Goal: Task Accomplishment & Management: Manage account settings

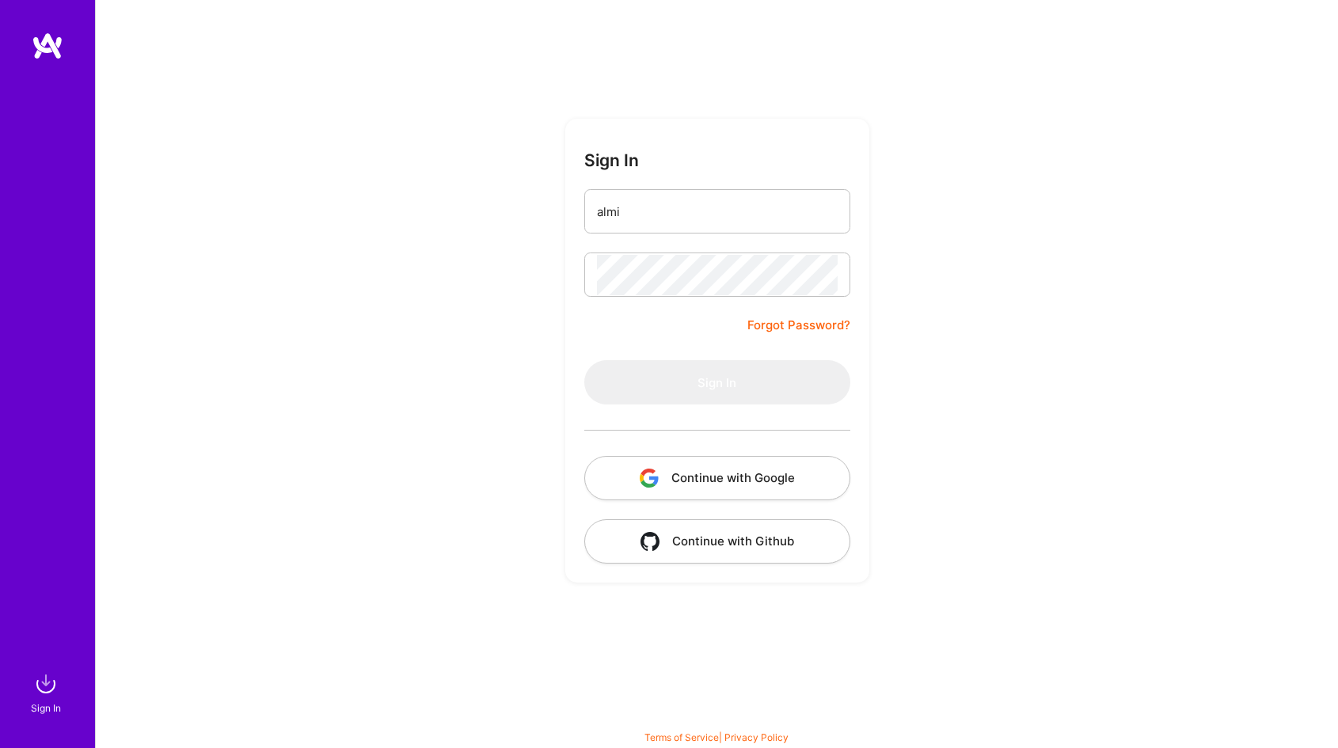
type input "almin"
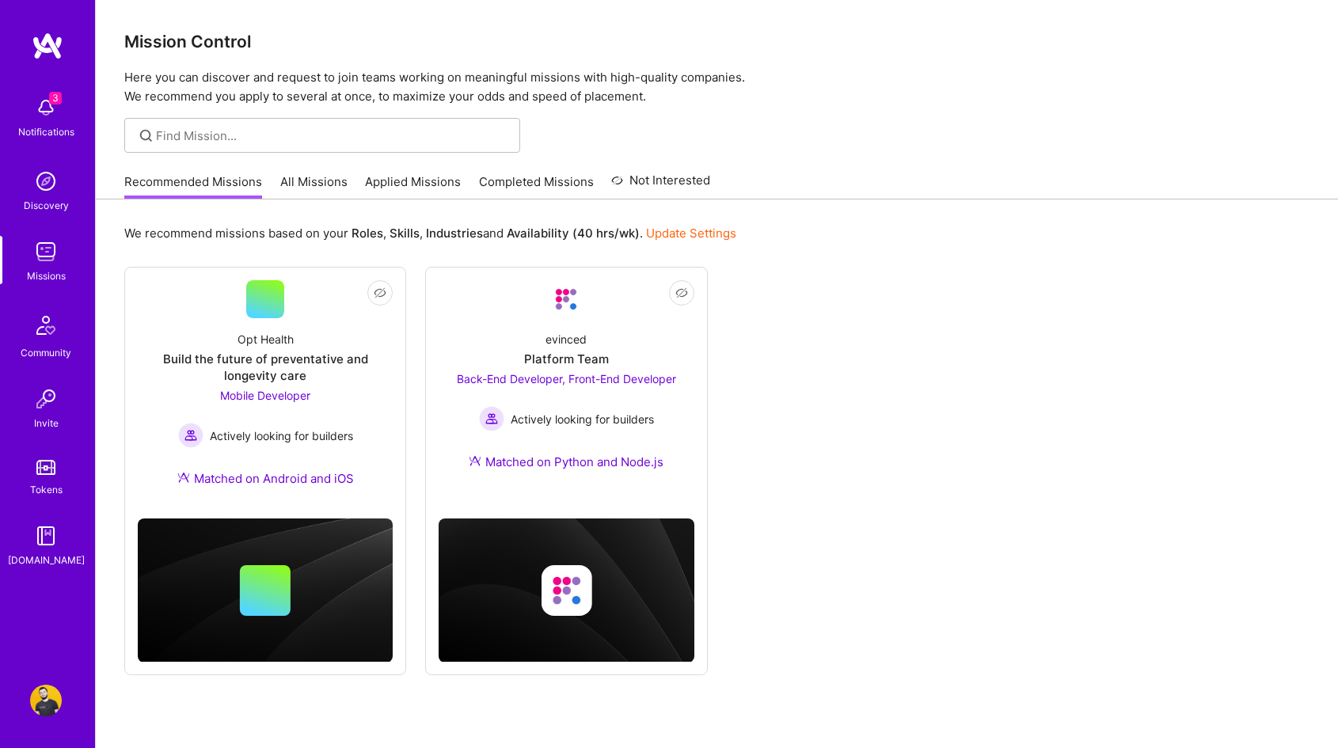
click at [312, 181] on link "All Missions" at bounding box center [313, 186] width 67 height 26
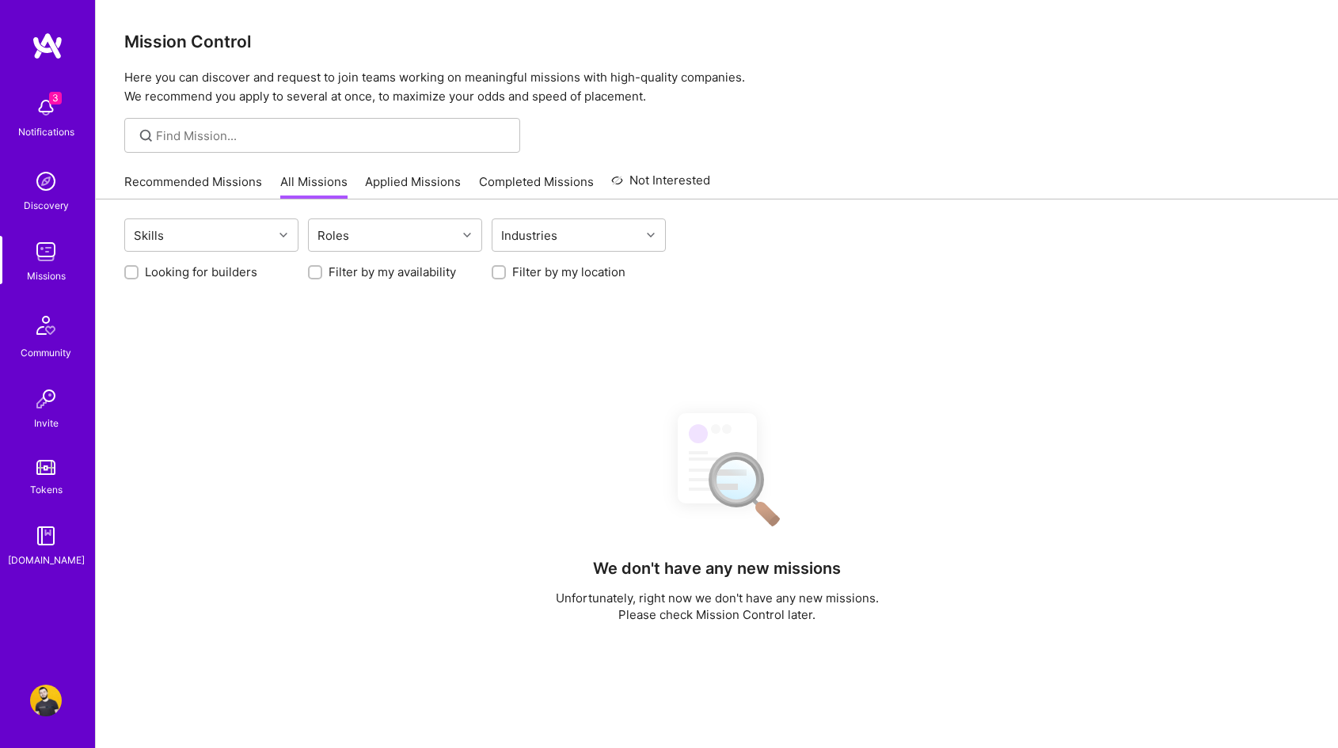
click at [427, 174] on link "Applied Missions" at bounding box center [413, 186] width 96 height 26
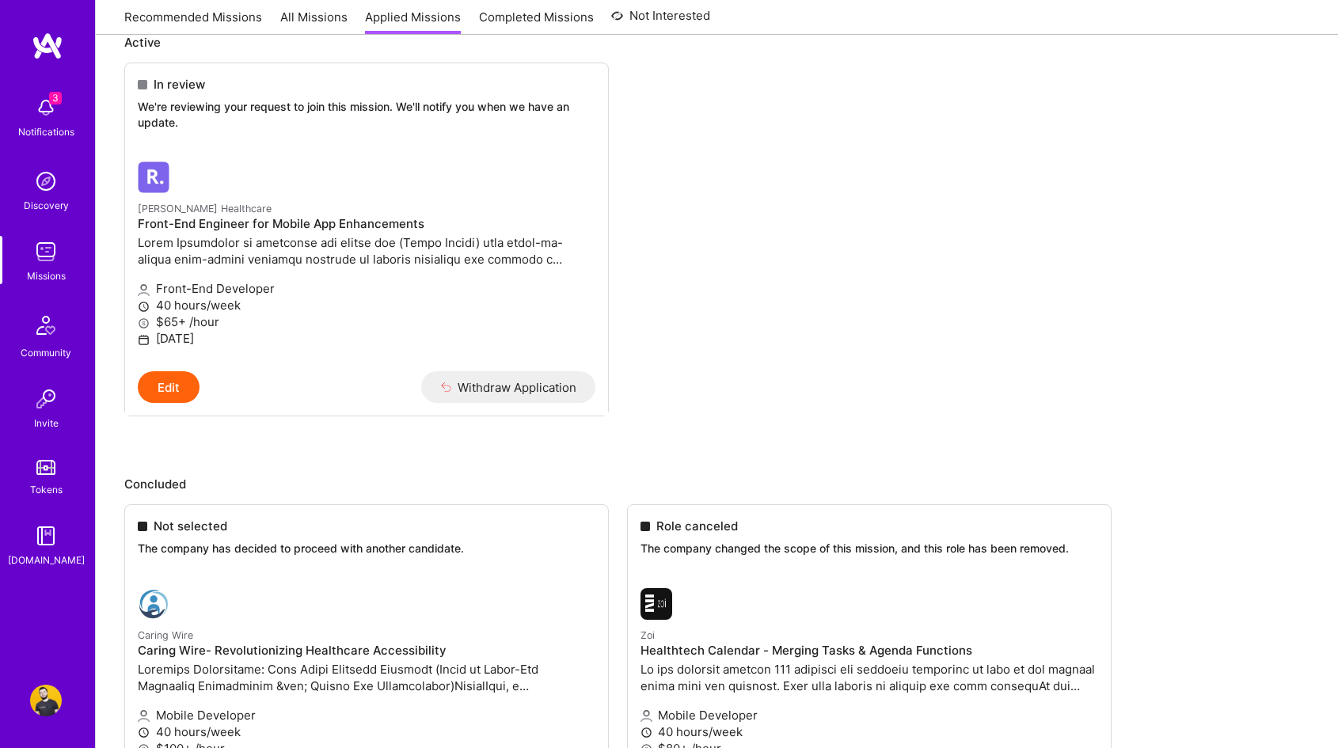
scroll to position [103, 0]
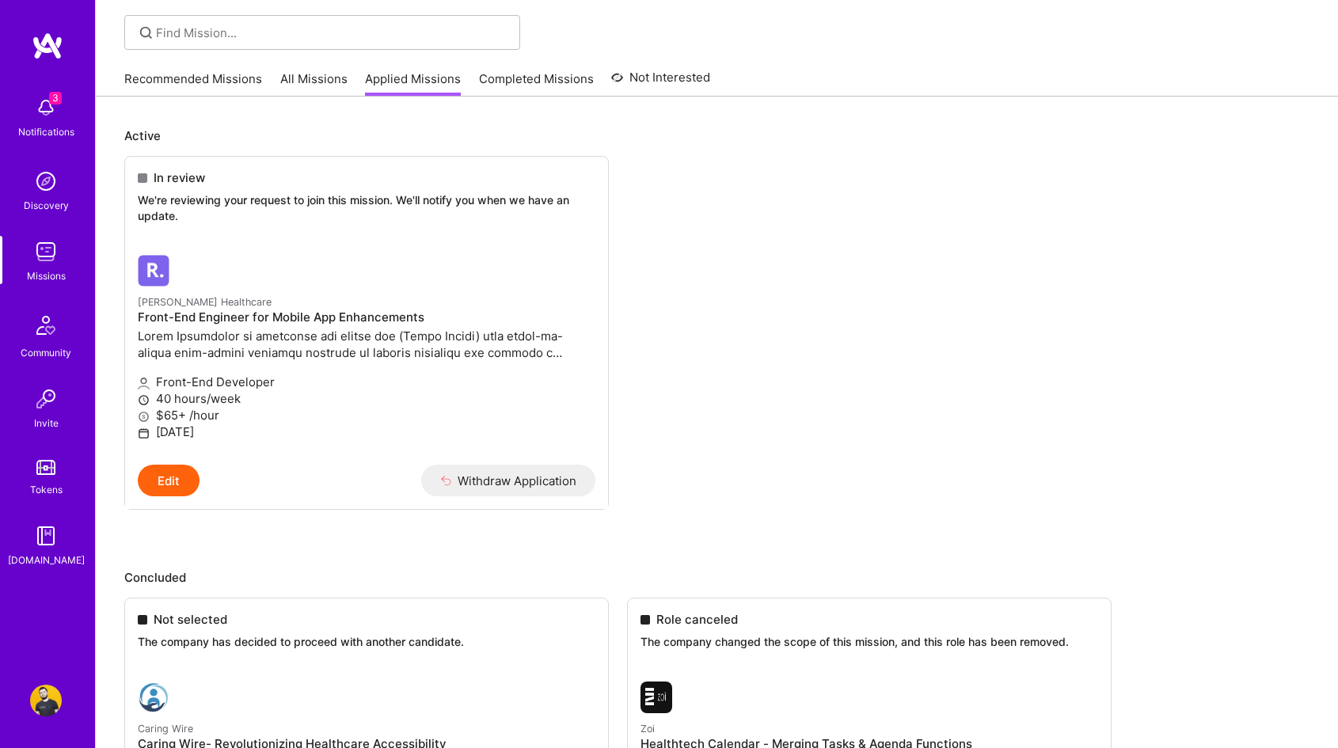
click at [59, 112] on img at bounding box center [46, 108] width 32 height 32
